Goal: Task Accomplishment & Management: Use online tool/utility

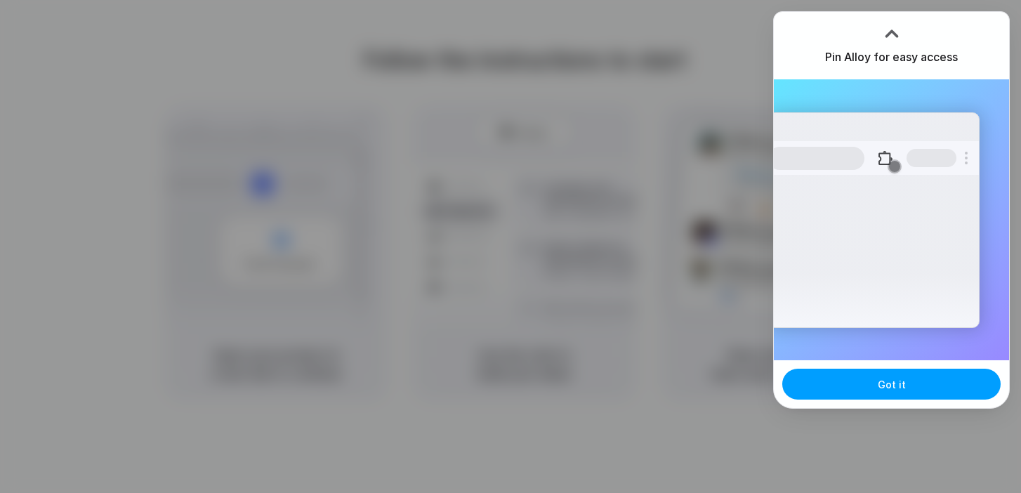
click at [867, 398] on button "Got it" at bounding box center [891, 384] width 218 height 31
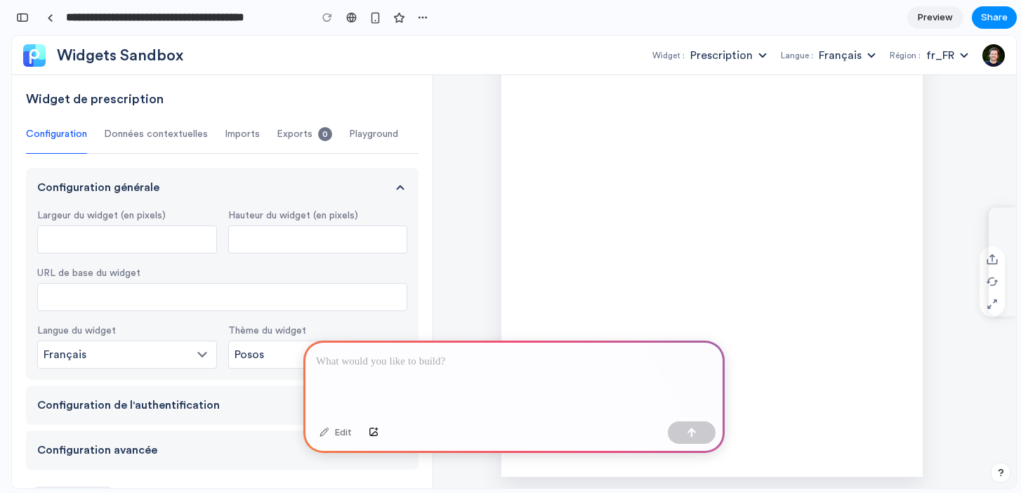
scroll to position [65, 0]
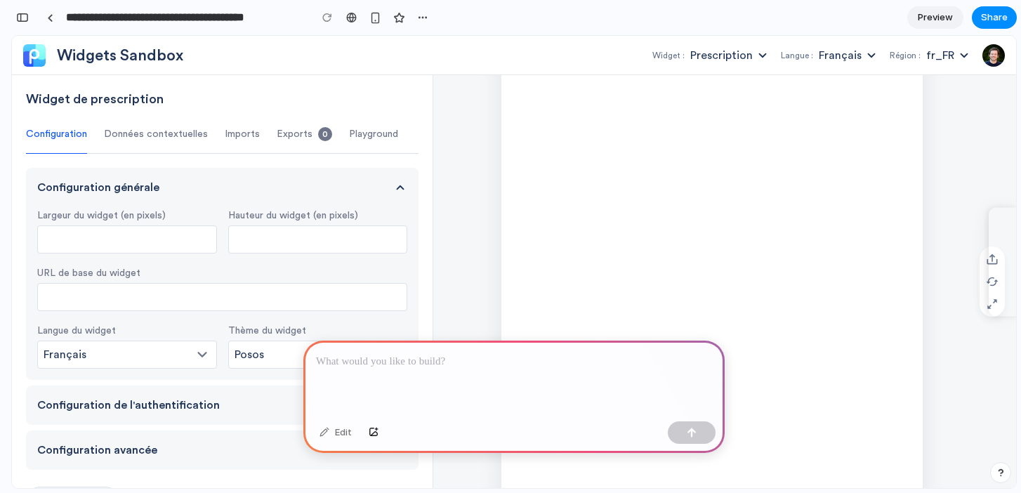
click at [338, 235] on input "Hauteur du widget (en pixels)" at bounding box center [318, 239] width 180 height 28
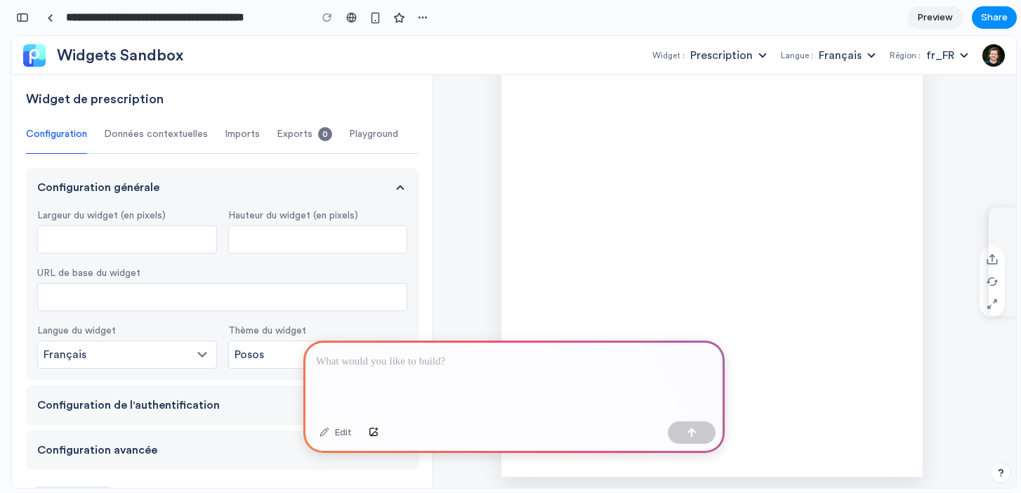
scroll to position [0, 0]
